Goal: Check status: Check status

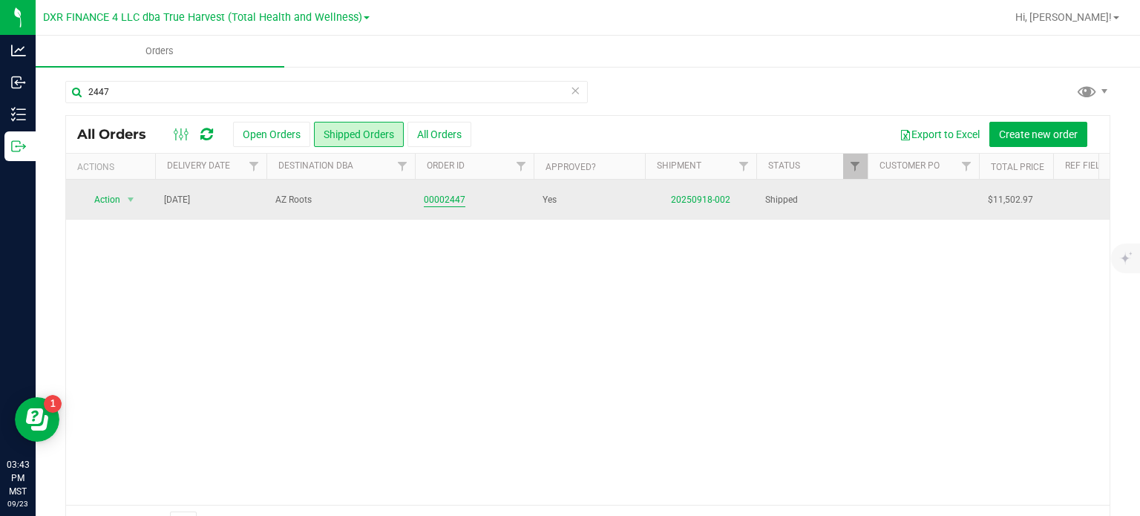
click at [454, 200] on link "00002447" at bounding box center [445, 200] width 42 height 14
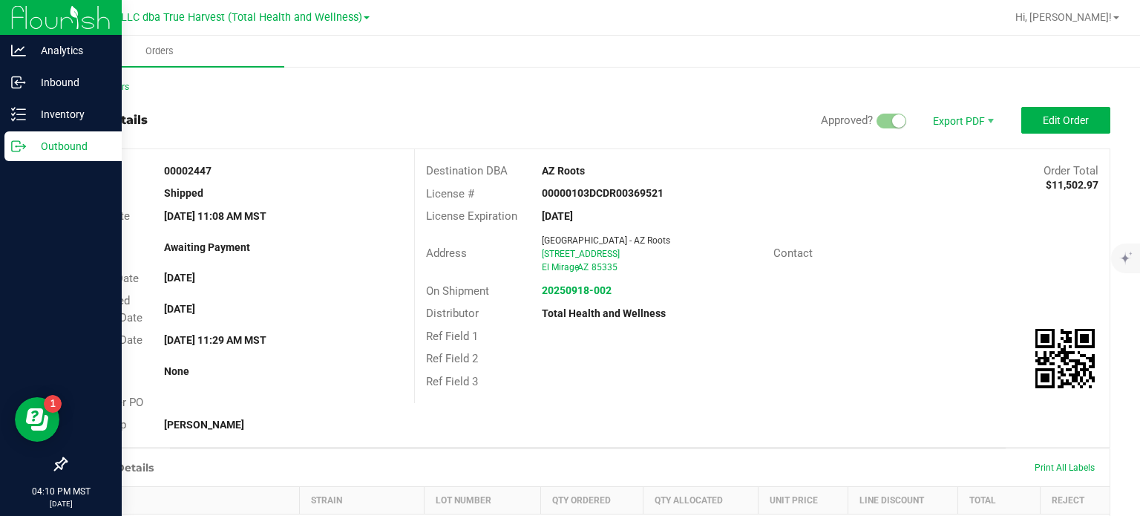
click at [56, 145] on p "Outbound" at bounding box center [70, 146] width 89 height 18
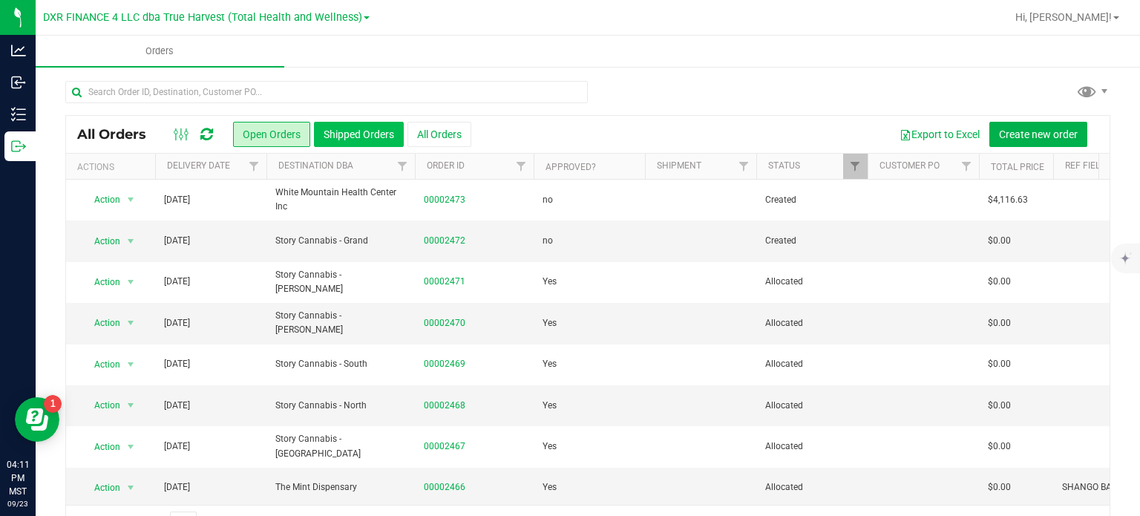
click at [341, 137] on button "Shipped Orders" at bounding box center [359, 134] width 90 height 25
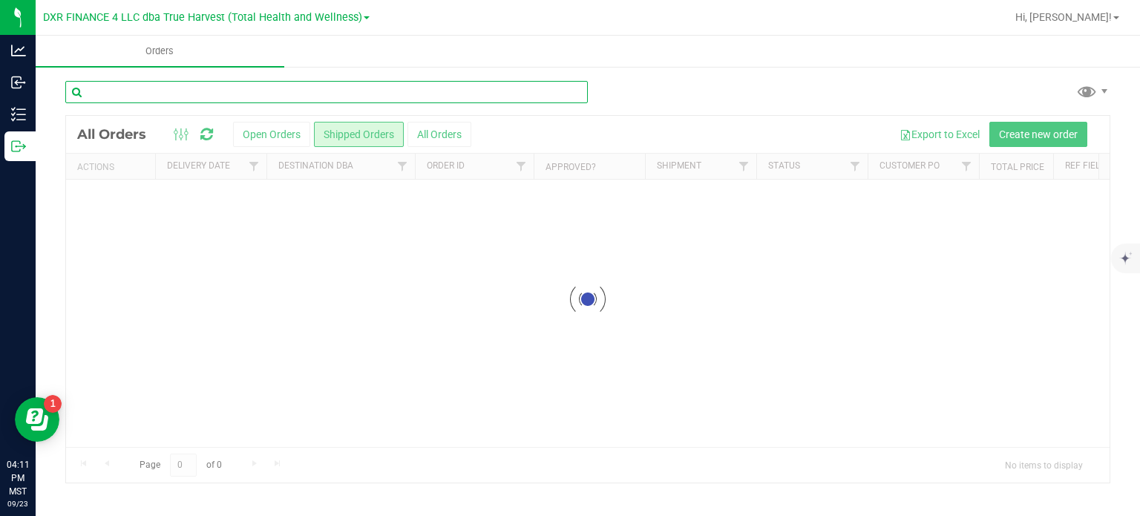
click at [198, 88] on input "text" at bounding box center [326, 92] width 523 height 22
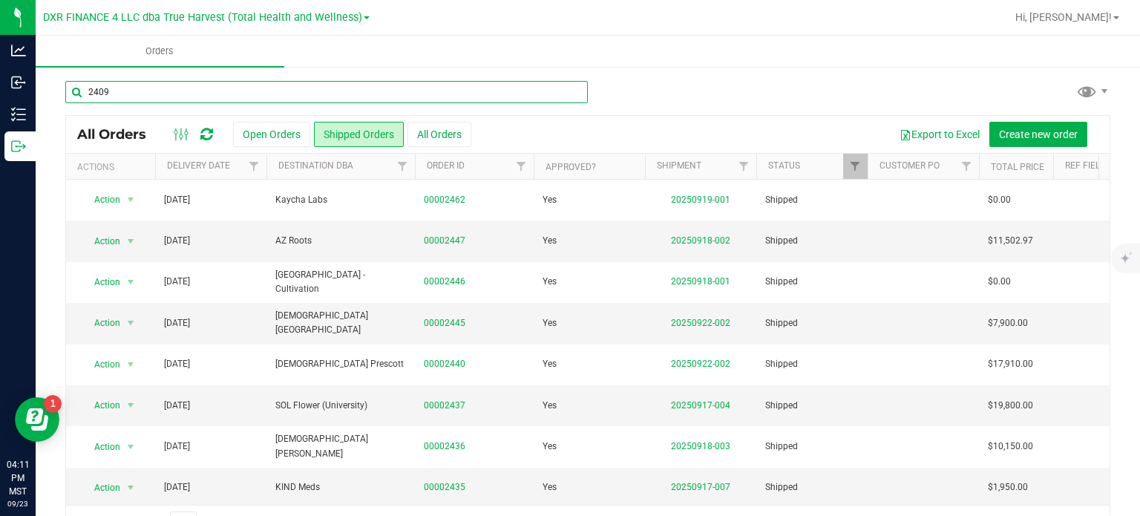
type input "2409"
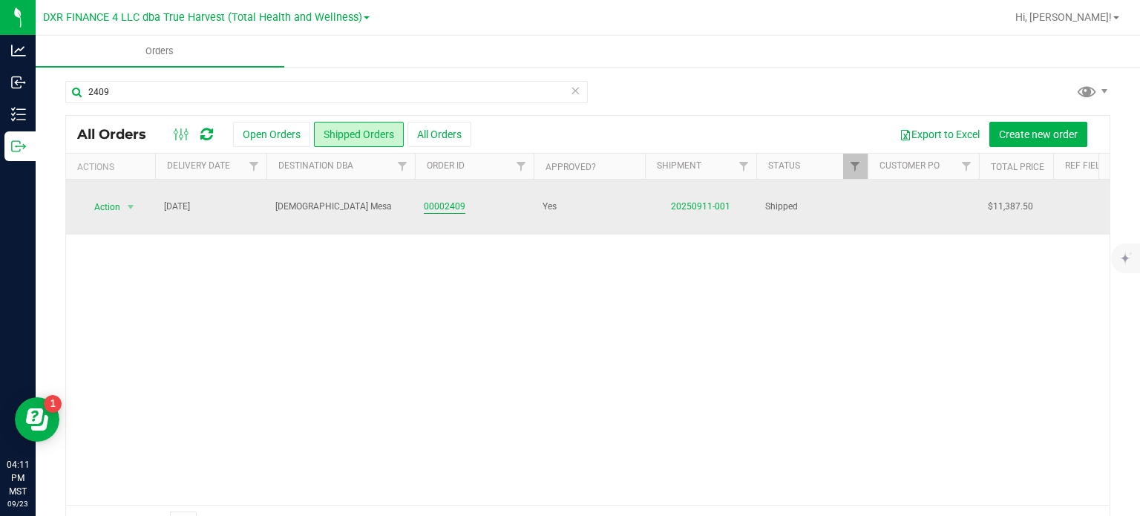
click at [431, 200] on link "00002409" at bounding box center [445, 207] width 42 height 14
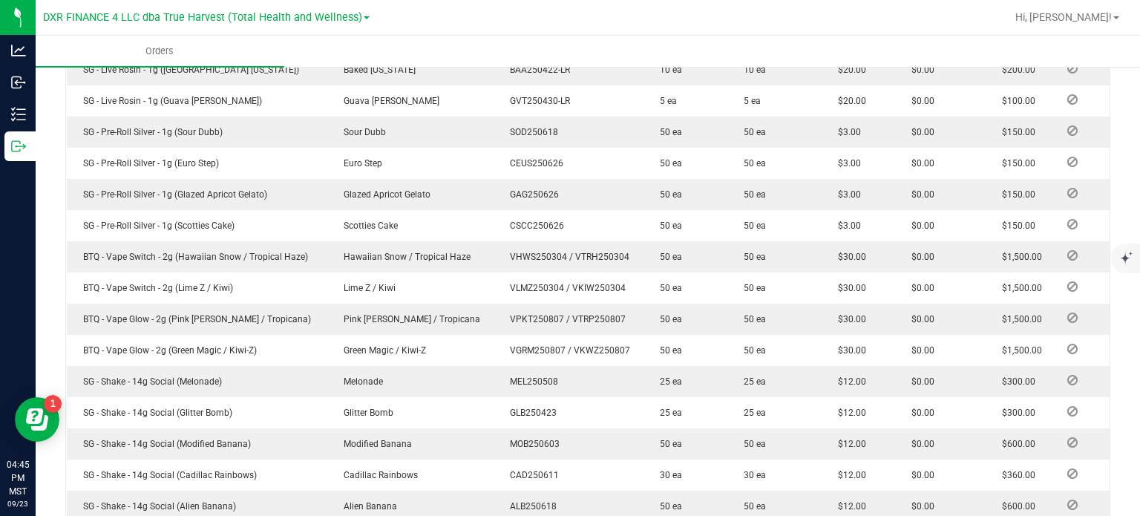
scroll to position [371, 0]
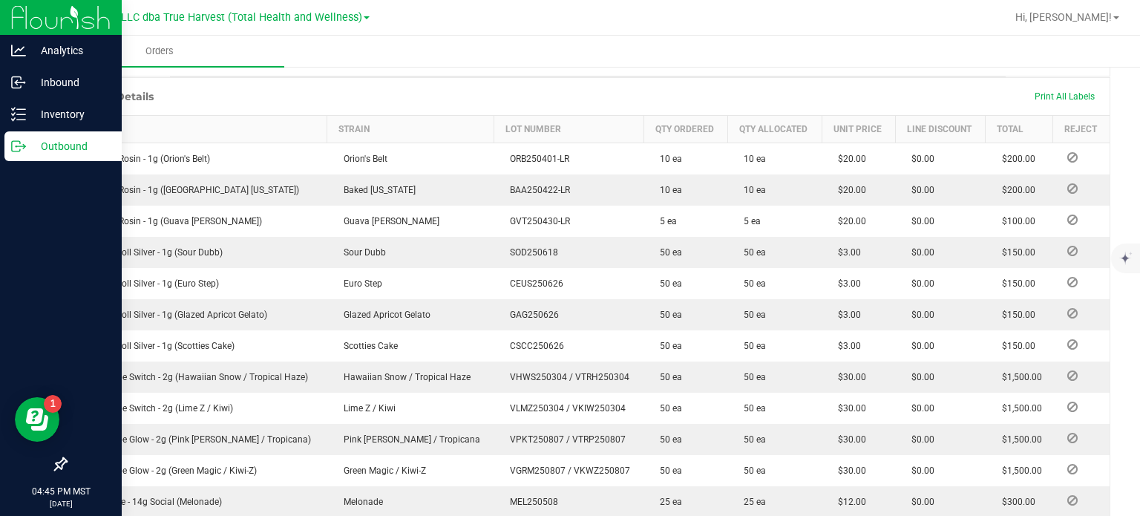
click at [27, 137] on div "Outbound" at bounding box center [62, 146] width 117 height 30
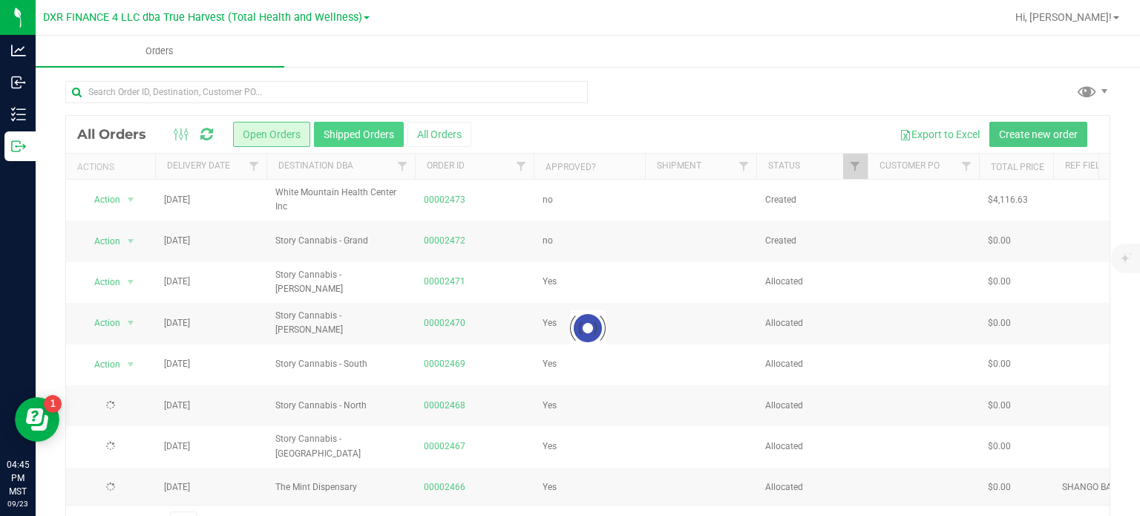
click at [361, 124] on div at bounding box center [588, 328] width 1044 height 425
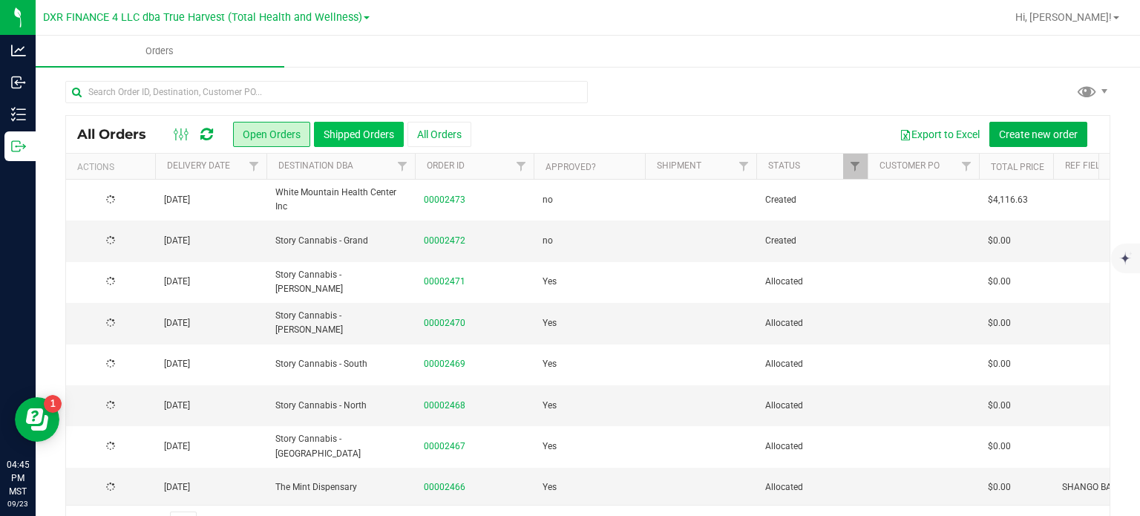
click at [361, 131] on button "Shipped Orders" at bounding box center [359, 134] width 90 height 25
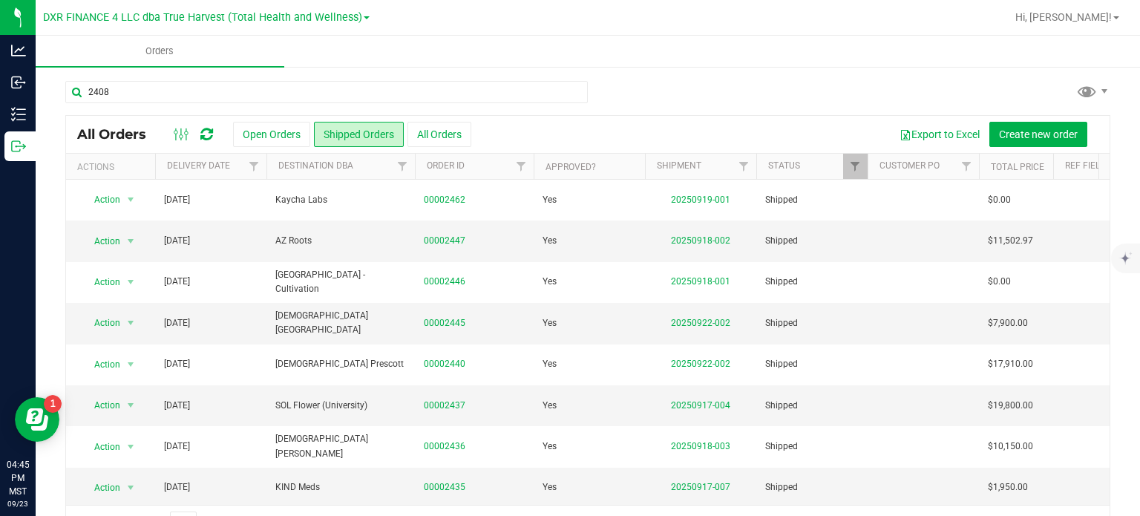
type input "2408"
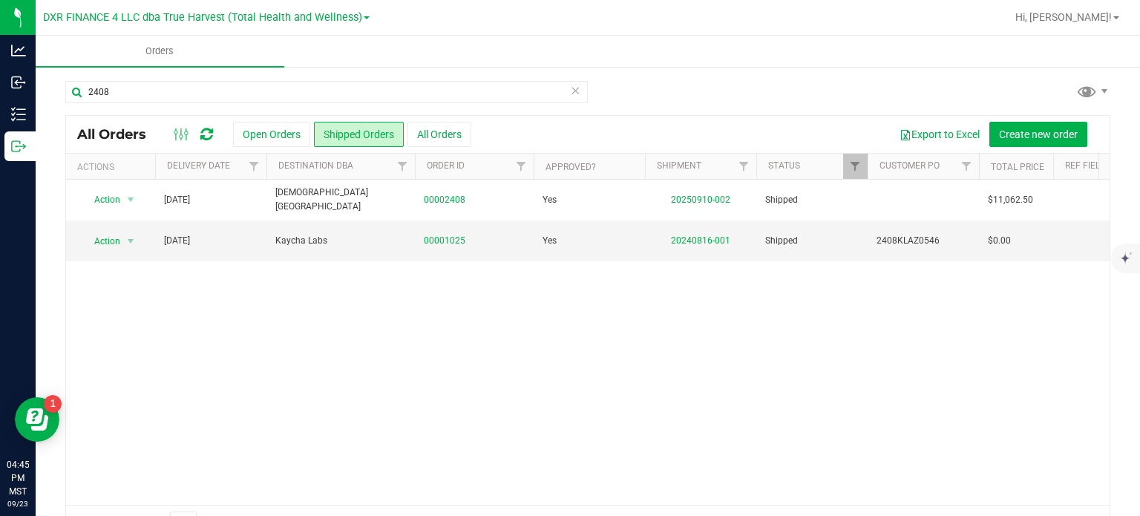
click at [219, 87] on input "2408" at bounding box center [326, 92] width 523 height 22
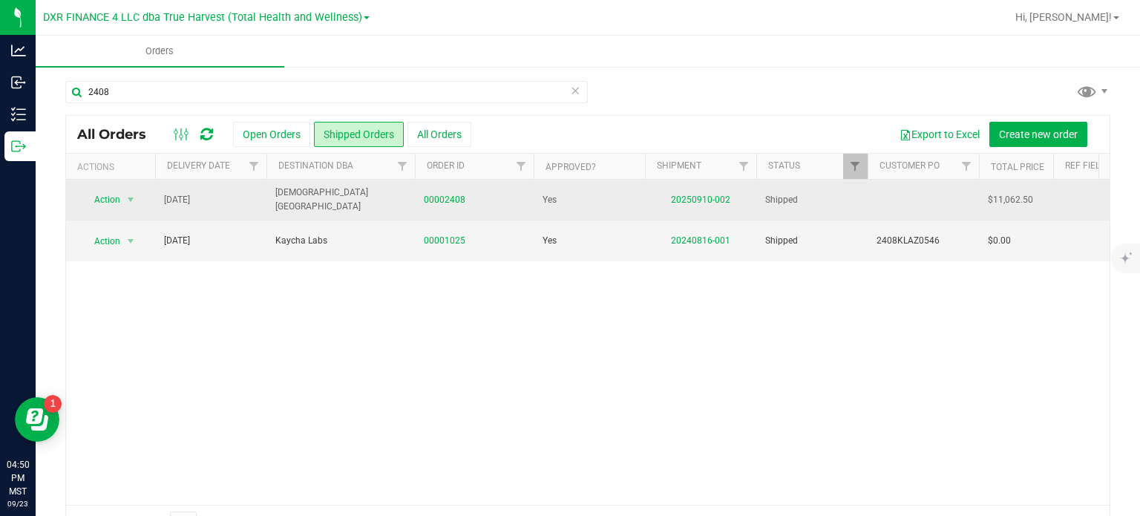
click at [447, 187] on td "00002408" at bounding box center [474, 200] width 119 height 41
click at [448, 194] on link "00002408" at bounding box center [445, 200] width 42 height 14
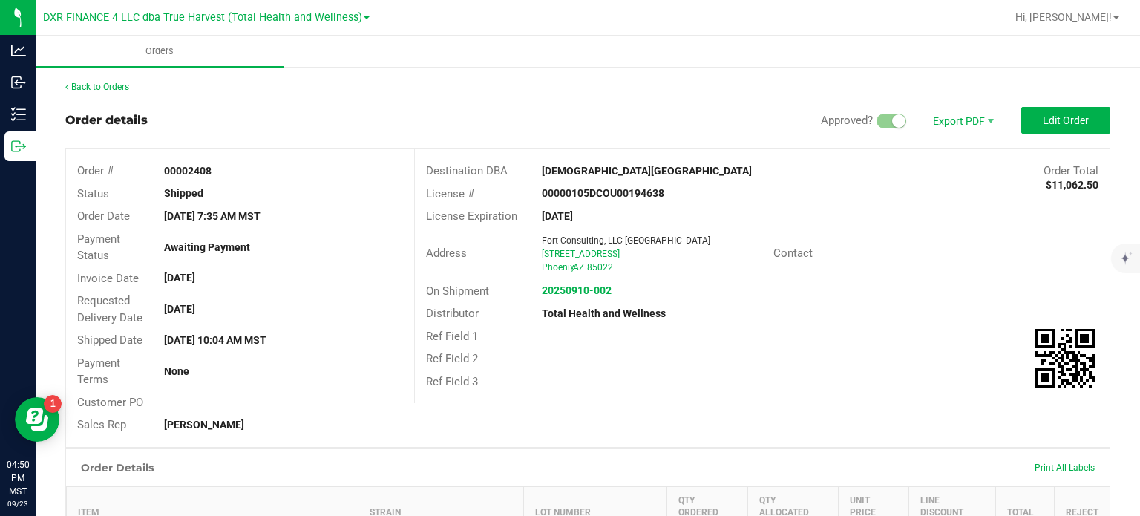
click at [799, 245] on div "Contact" at bounding box center [820, 253] width 116 height 17
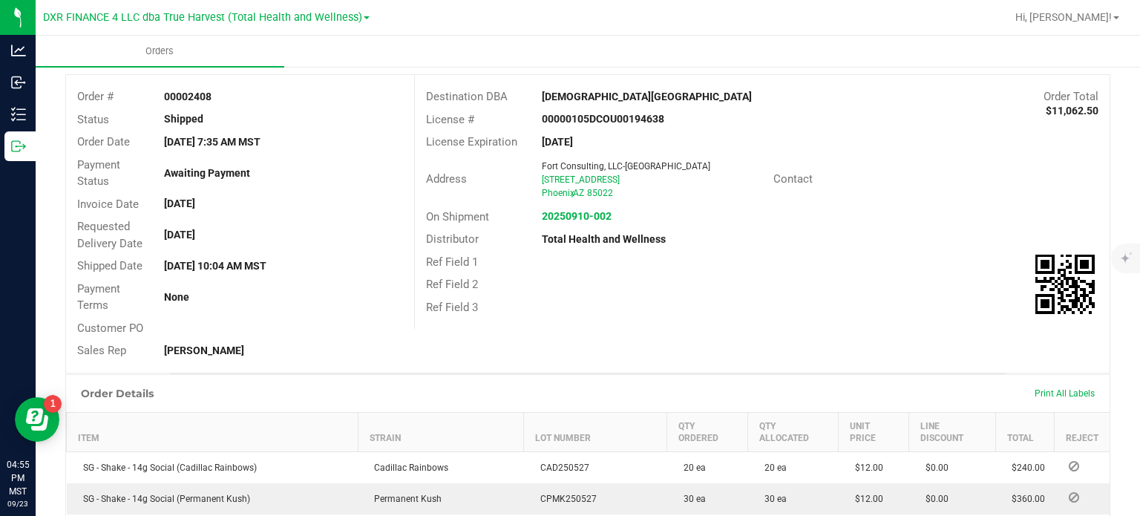
scroll to position [445, 0]
